Goal: Task Accomplishment & Management: Manage account settings

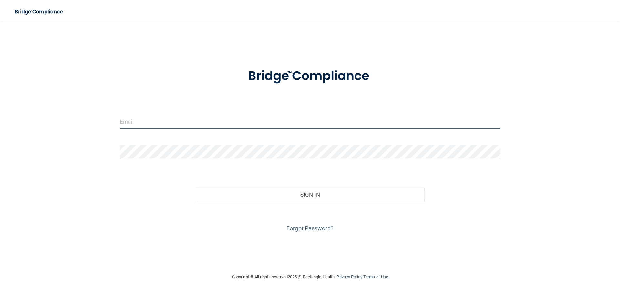
click at [131, 119] on input "email" at bounding box center [310, 121] width 381 height 15
type input "[EMAIL_ADDRESS][DOMAIN_NAME]"
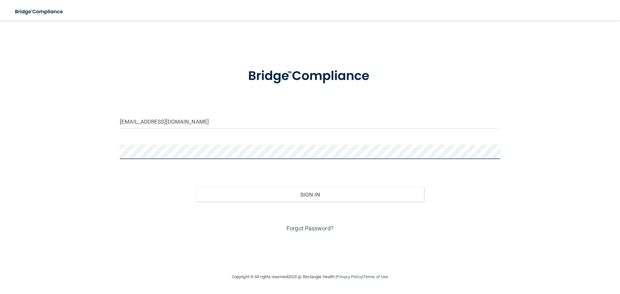
click at [196, 188] on button "Sign In" at bounding box center [310, 195] width 228 height 14
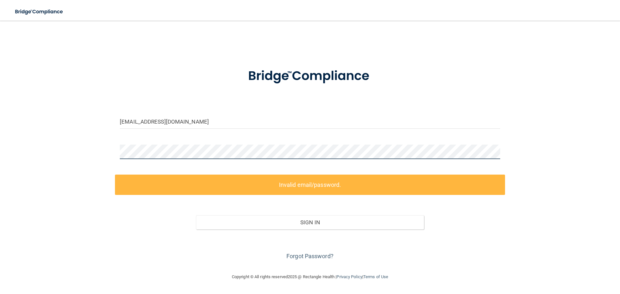
click at [0, 159] on html "Toggle navigation Manage My Enterprise Manage My Location [EMAIL_ADDRESS][DOMAI…" at bounding box center [310, 147] width 620 height 294
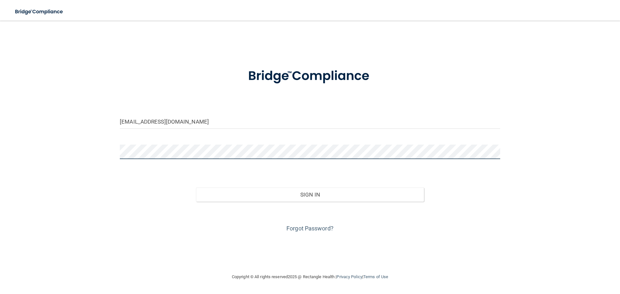
click at [196, 188] on button "Sign In" at bounding box center [310, 195] width 228 height 14
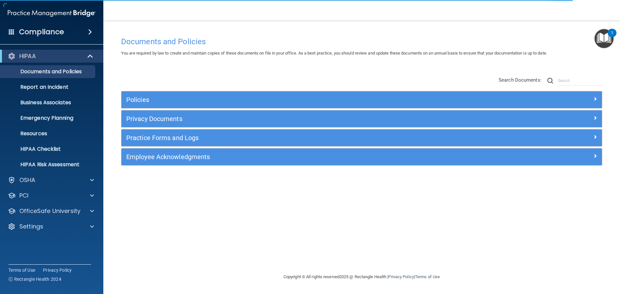
click at [71, 33] on div "Compliance" at bounding box center [51, 32] width 103 height 14
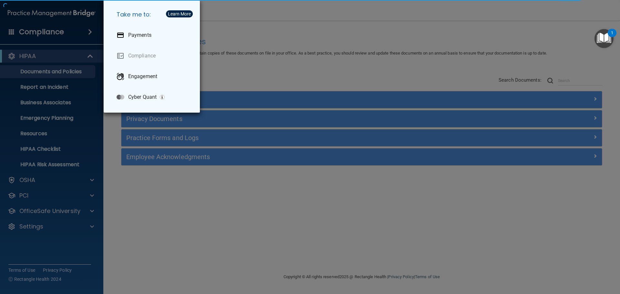
click at [72, 32] on div "Take me to: Payments Compliance Engagement Cyber Quant" at bounding box center [310, 147] width 620 height 294
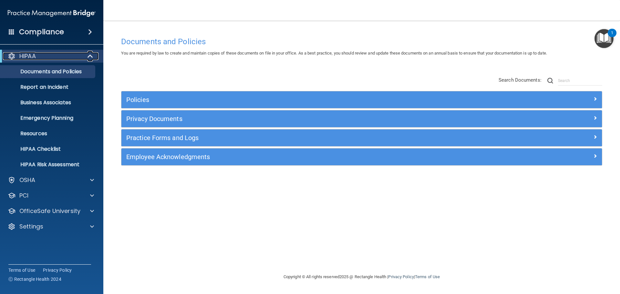
click at [85, 55] on div at bounding box center [91, 56] width 16 height 8
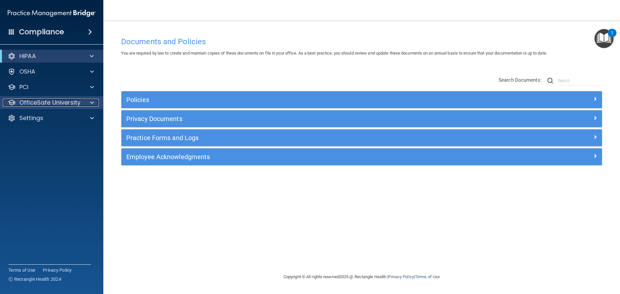
click at [70, 100] on p "OfficeSafe University" at bounding box center [49, 103] width 61 height 8
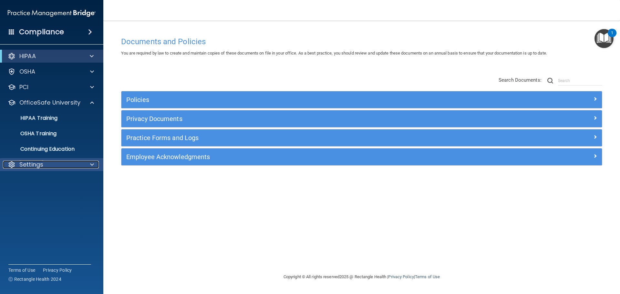
click at [57, 167] on div "Settings" at bounding box center [43, 165] width 80 height 8
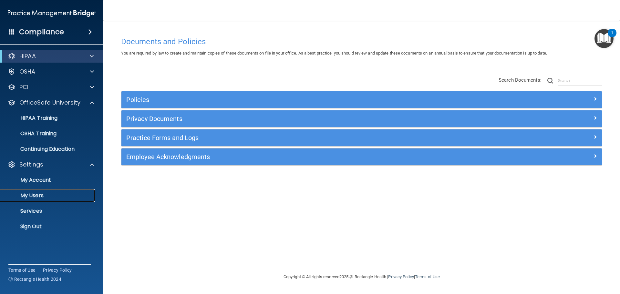
click at [36, 197] on p "My Users" at bounding box center [48, 196] width 88 height 6
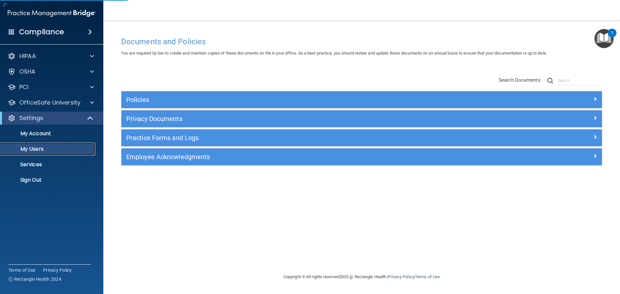
select select "20"
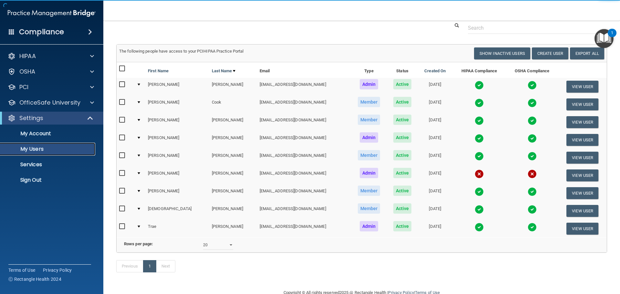
scroll to position [32, 0]
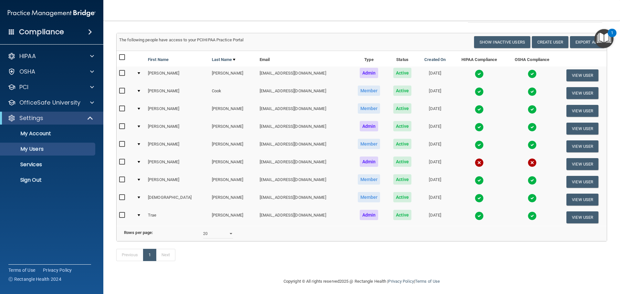
click at [140, 162] on div at bounding box center [139, 162] width 3 height 2
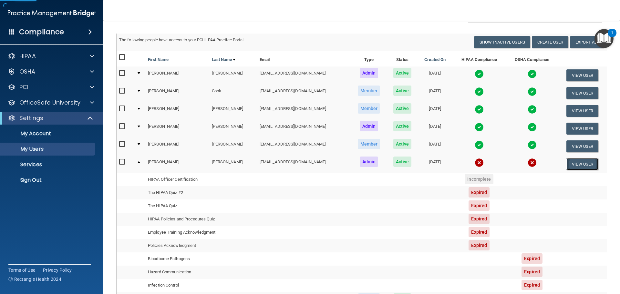
click at [576, 164] on button "View User" at bounding box center [583, 164] width 32 height 12
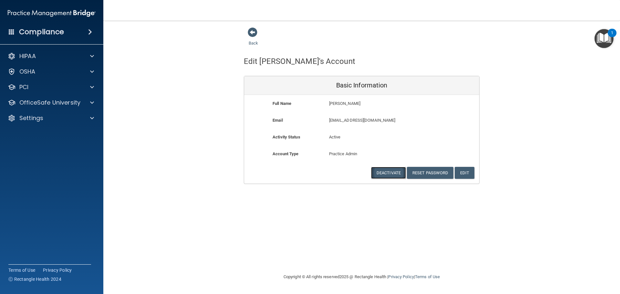
click at [382, 172] on button "Deactivate" at bounding box center [388, 173] width 35 height 12
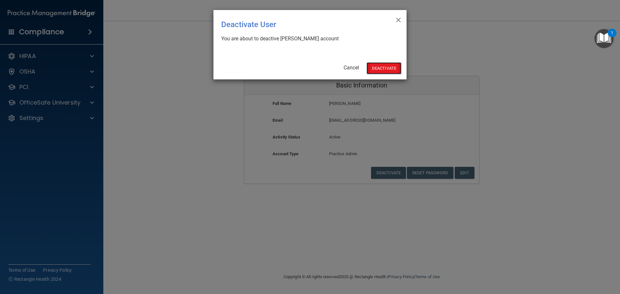
click at [383, 68] on button "Deactivate" at bounding box center [384, 68] width 35 height 12
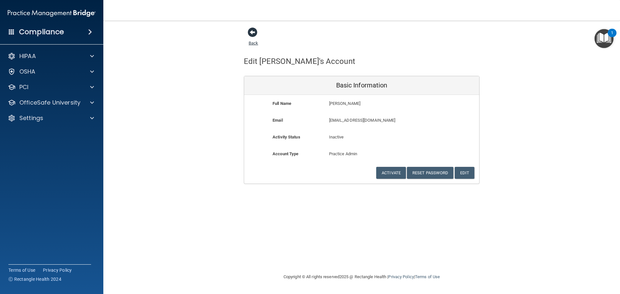
click at [252, 34] on span at bounding box center [253, 32] width 10 height 10
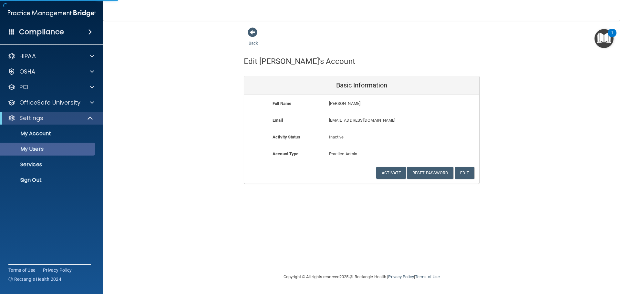
select select "20"
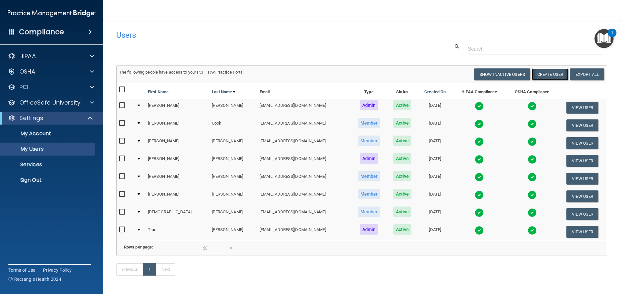
click at [552, 75] on button "Create User" at bounding box center [550, 75] width 37 height 12
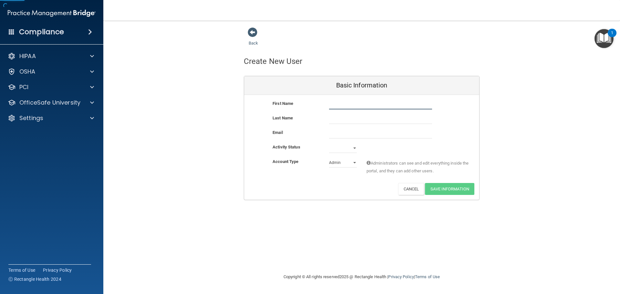
drag, startPoint x: 337, startPoint y: 103, endPoint x: 341, endPoint y: 103, distance: 3.6
click at [338, 103] on input "text" at bounding box center [380, 105] width 103 height 10
type input "Chelsae"
type input "Sheets"
click at [349, 132] on input "email" at bounding box center [380, 134] width 103 height 10
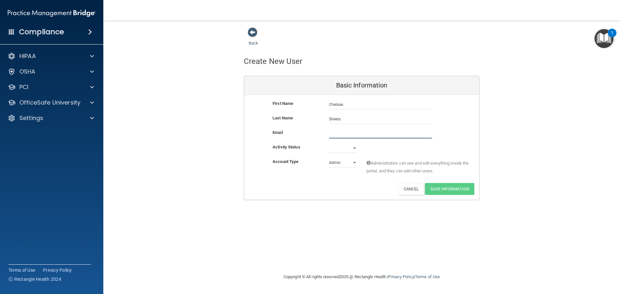
paste input "chelsaerenasheets@gmail.com"
type input "chelsaerenasheets@gmail.com"
click at [348, 148] on select "Active Inactive" at bounding box center [343, 150] width 28 height 10
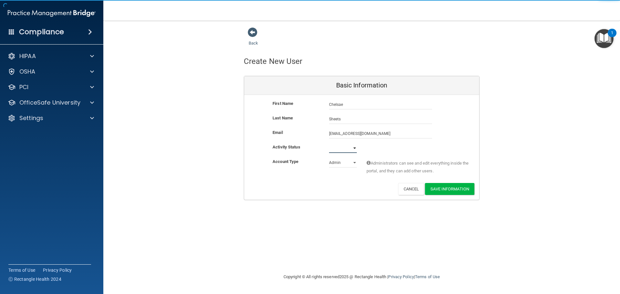
select select "active"
click at [329, 143] on select "Active Inactive" at bounding box center [343, 148] width 28 height 10
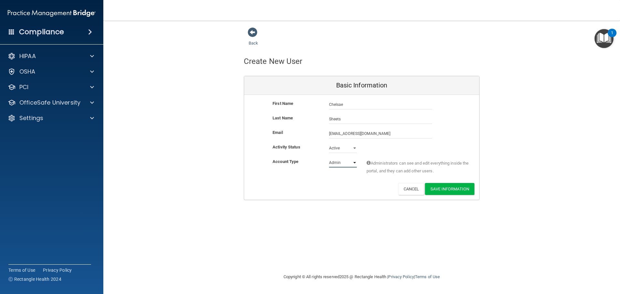
click at [340, 162] on select "Admin Member" at bounding box center [343, 163] width 28 height 10
select select "practice_member"
click at [329, 158] on select "Admin Member" at bounding box center [343, 163] width 28 height 10
click at [453, 188] on button "Save Information" at bounding box center [449, 189] width 49 height 12
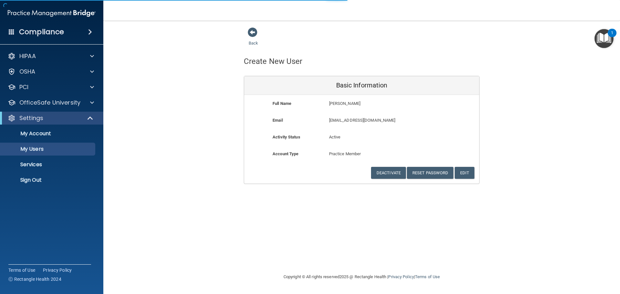
select select "20"
